Goal: Use online tool/utility: Use online tool/utility

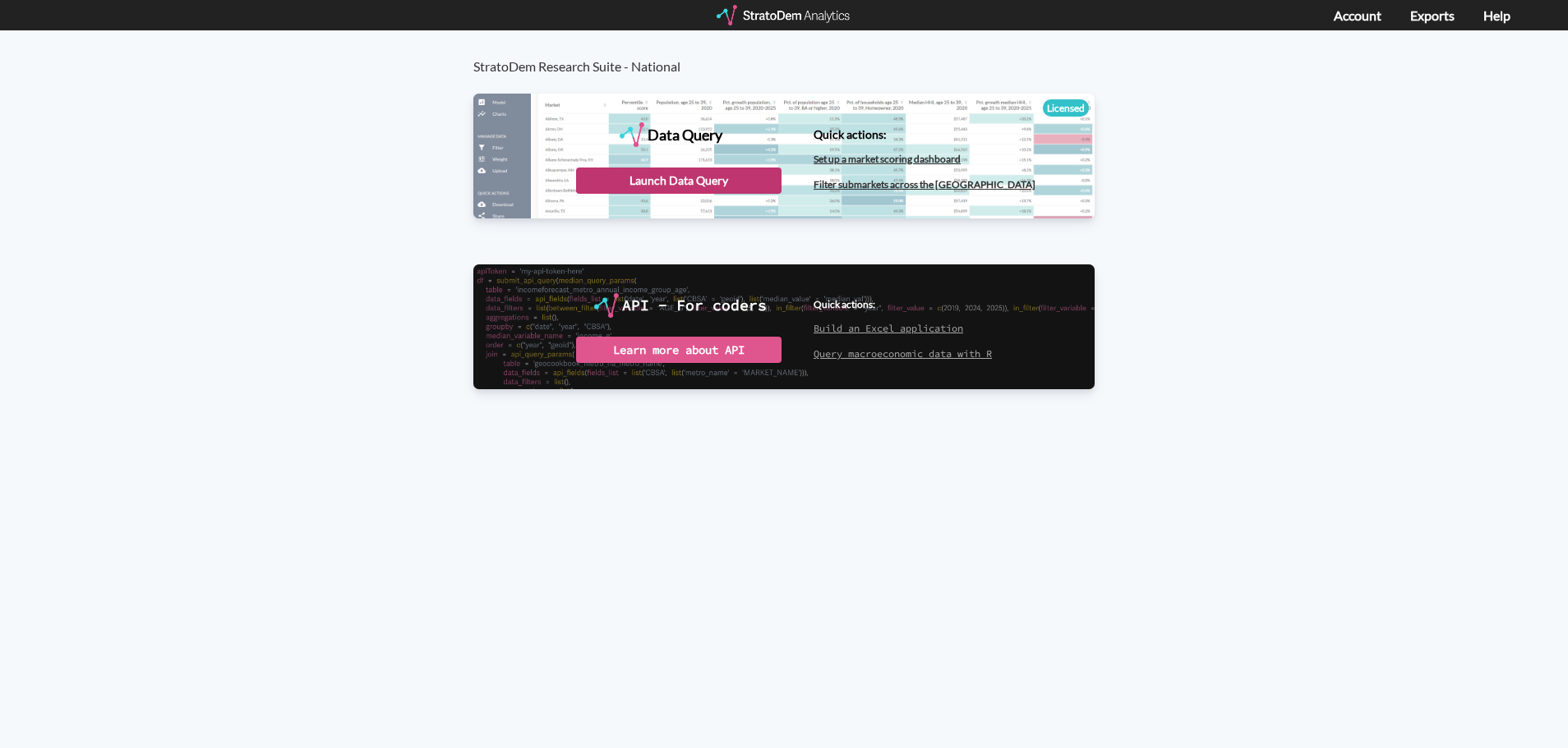
click at [664, 187] on div "Launch Data Query" at bounding box center [679, 180] width 206 height 26
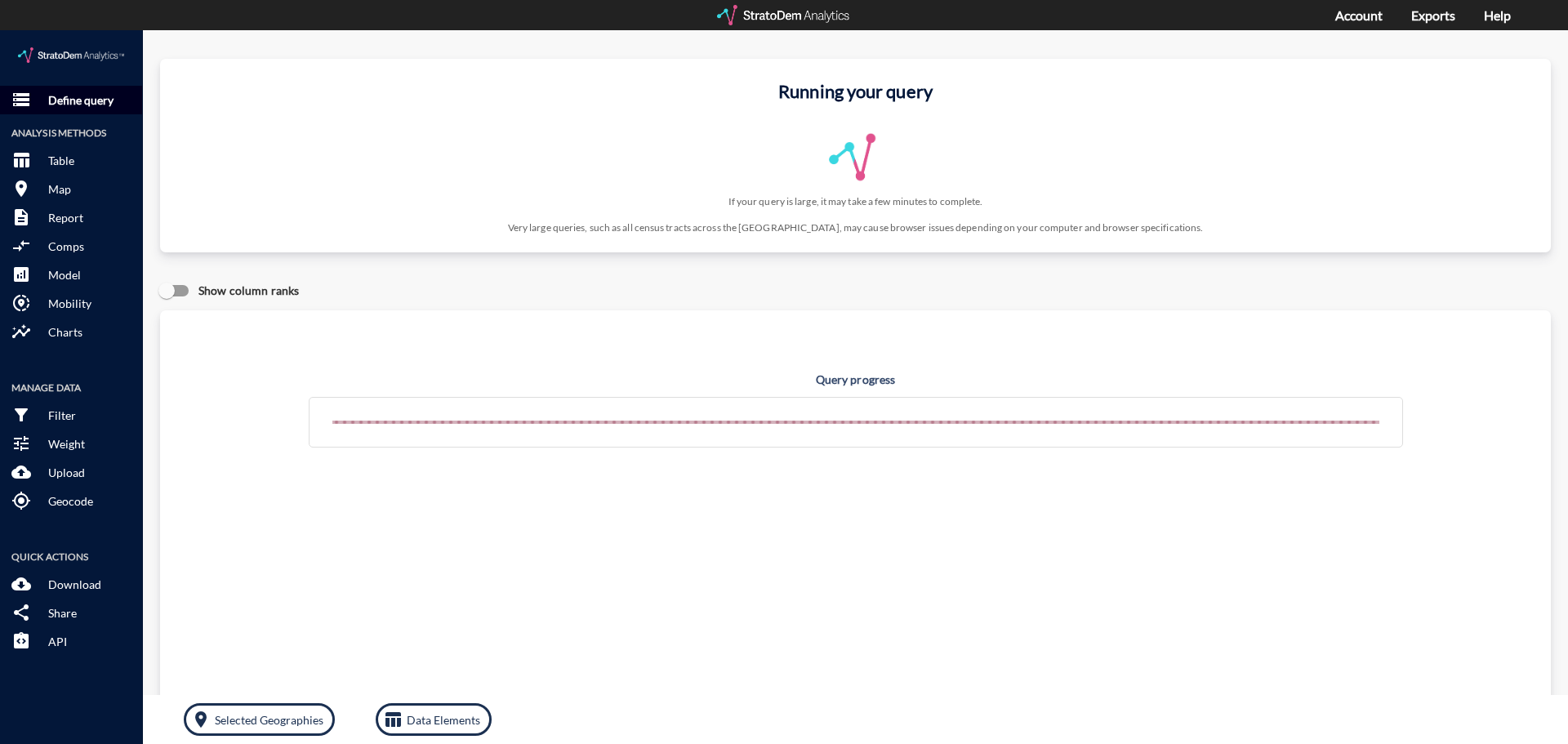
click p "Define query"
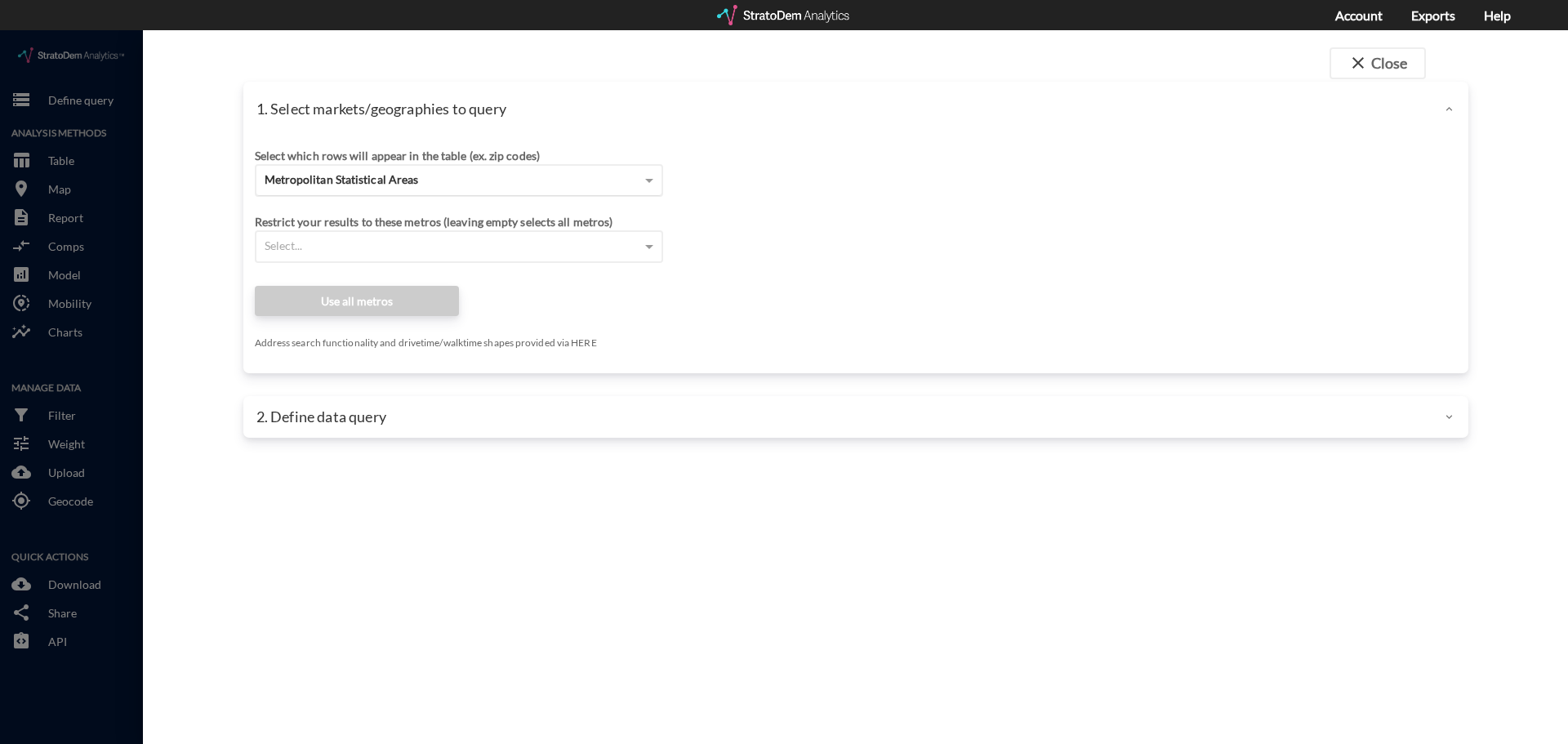
click span "Metropolitan Statistical Areas"
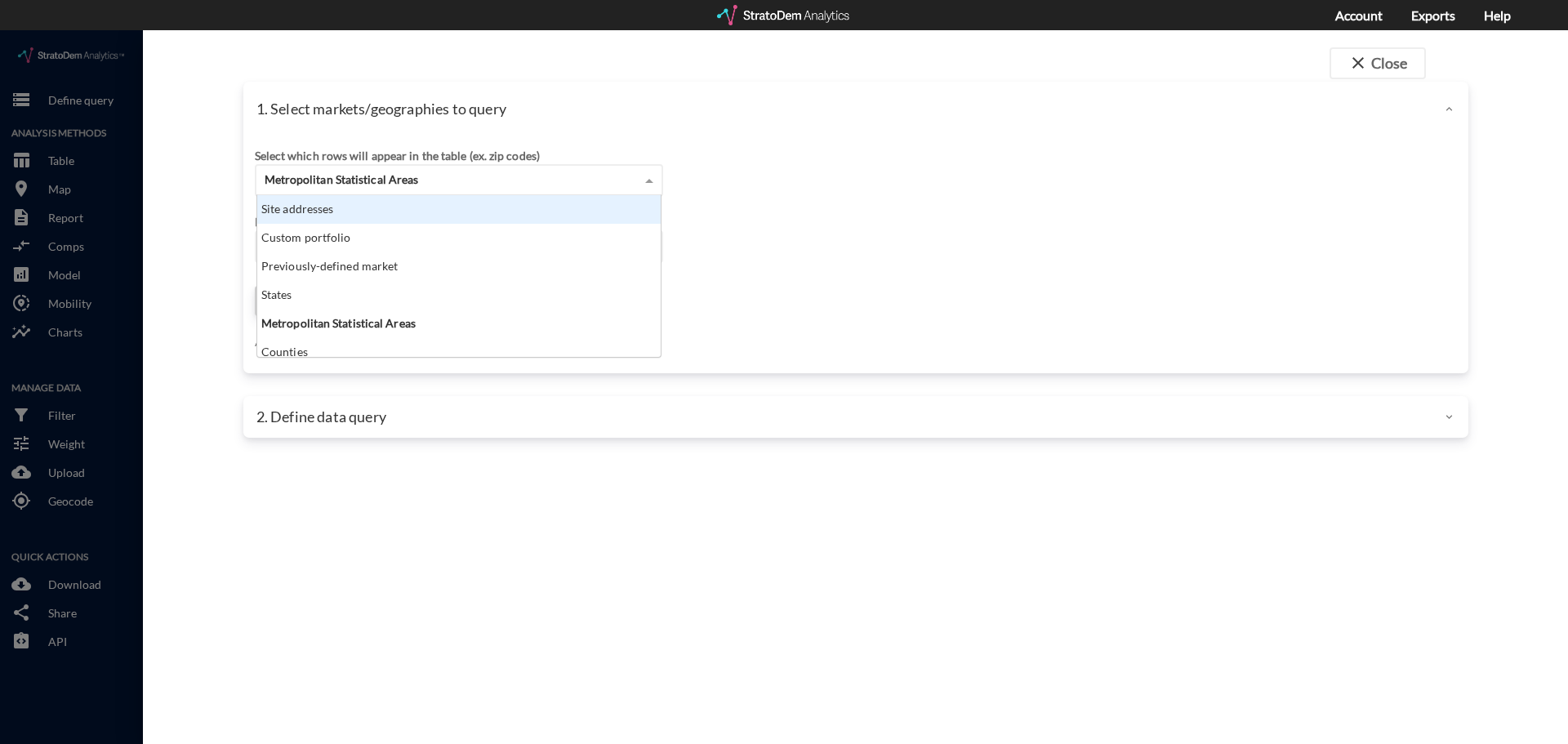
click div "Site addresses"
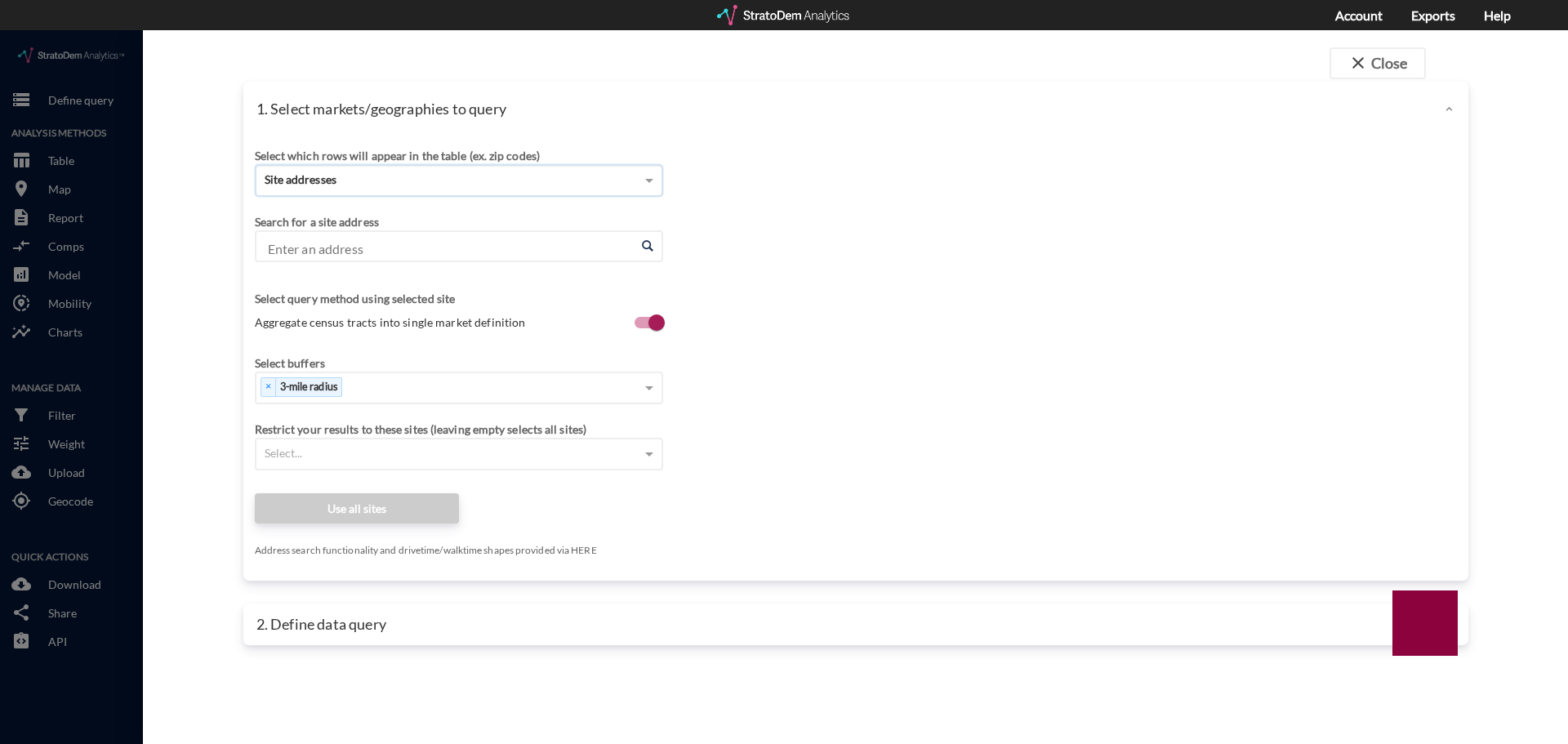
click input "Enter an address"
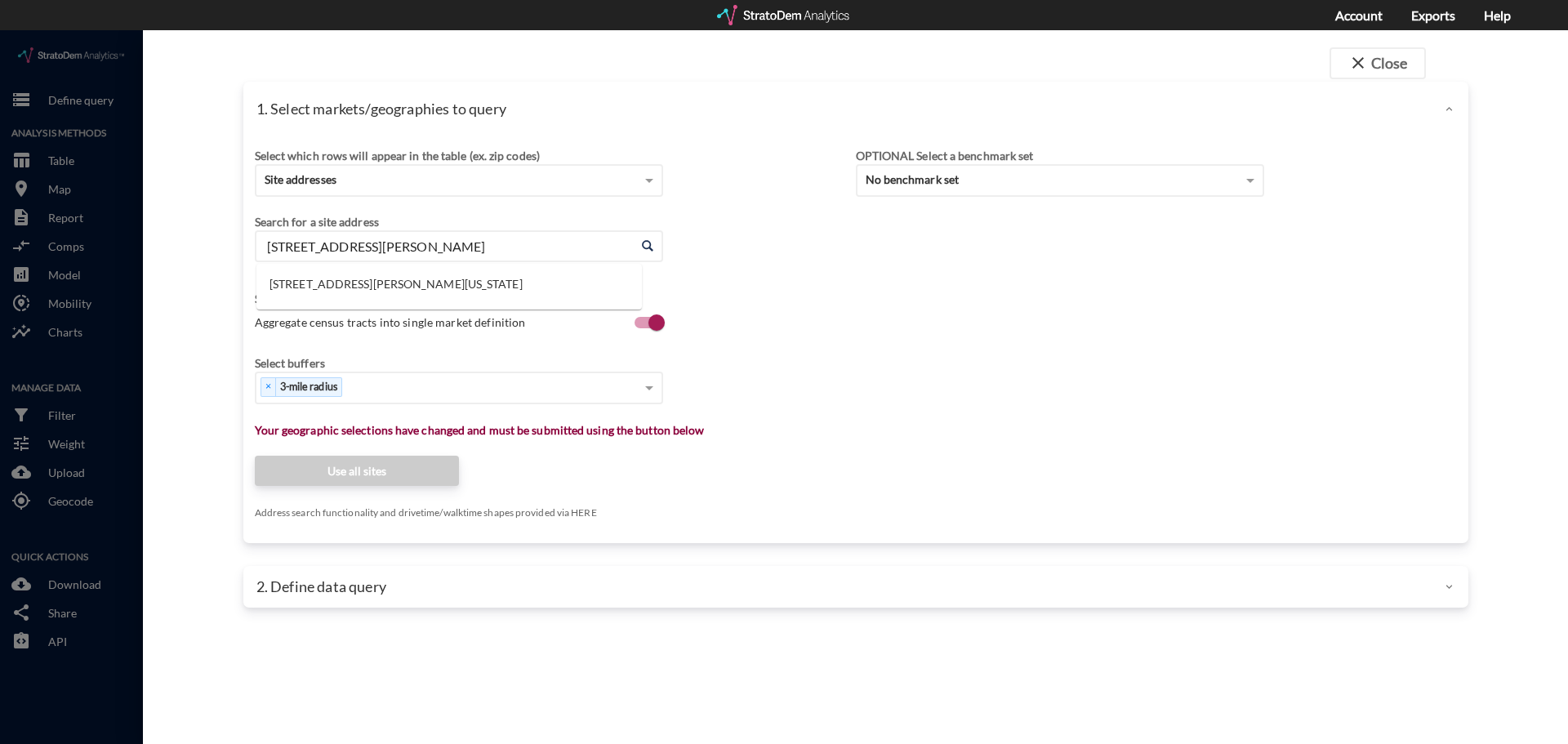
drag, startPoint x: 429, startPoint y: 218, endPoint x: 235, endPoint y: 205, distance: 194.4
click div "1. Select markets/geographies to query Select which rows will appear in the tab…"
type input "1220"
